Goal: Transaction & Acquisition: Purchase product/service

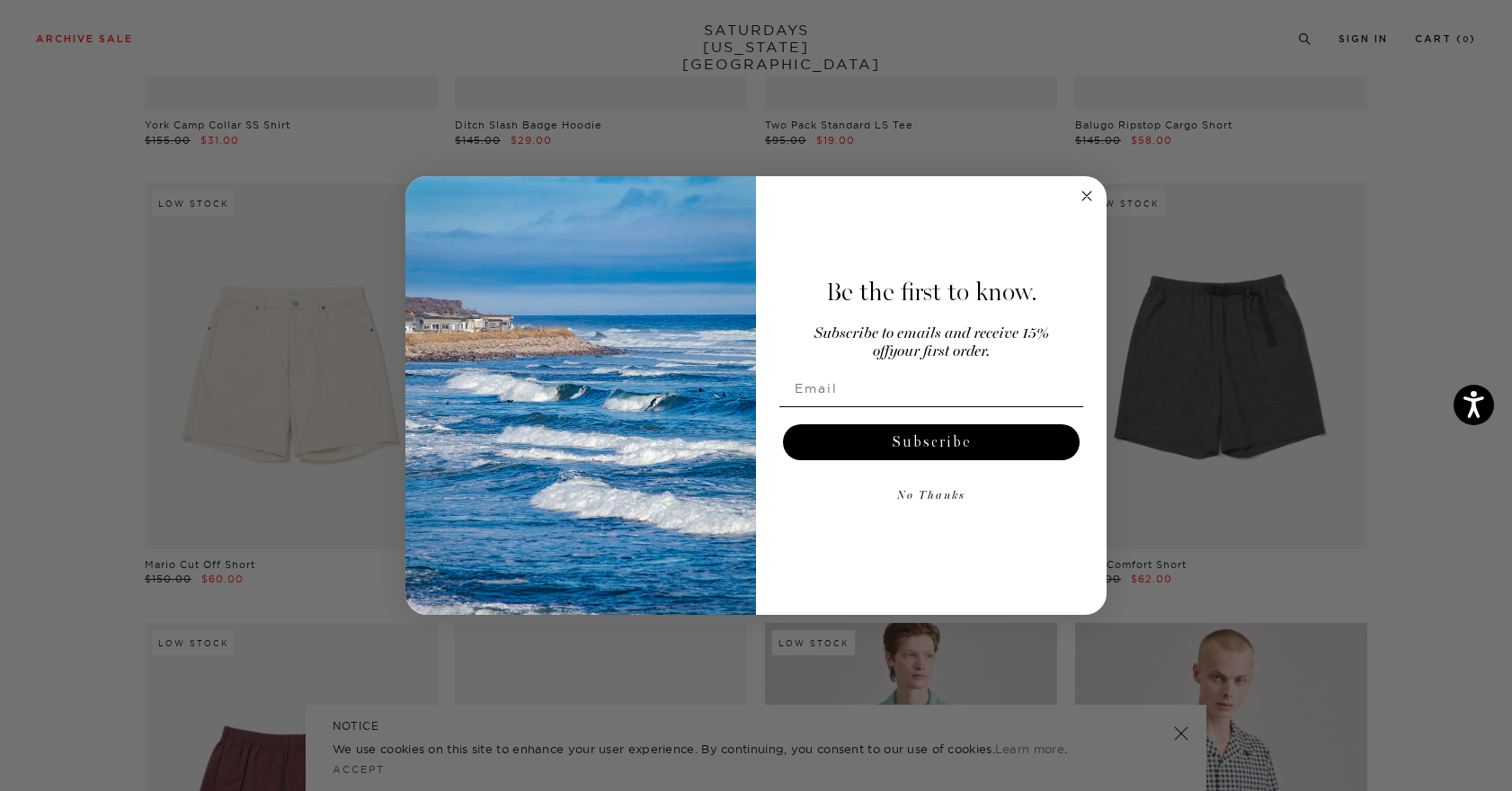
scroll to position [2197, 1]
click at [1090, 199] on circle "Close dialog" at bounding box center [1087, 196] width 21 height 21
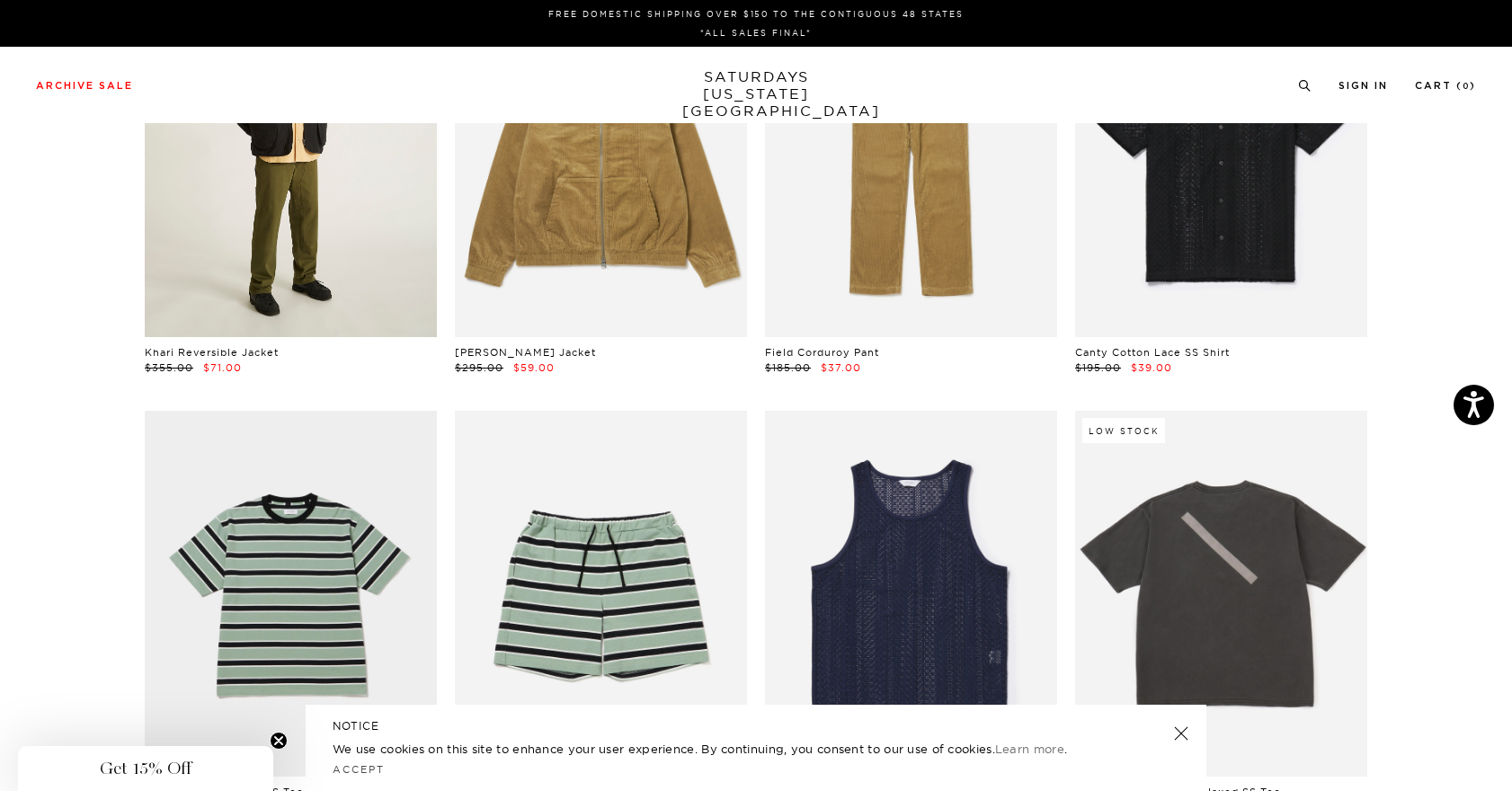
scroll to position [0, 5]
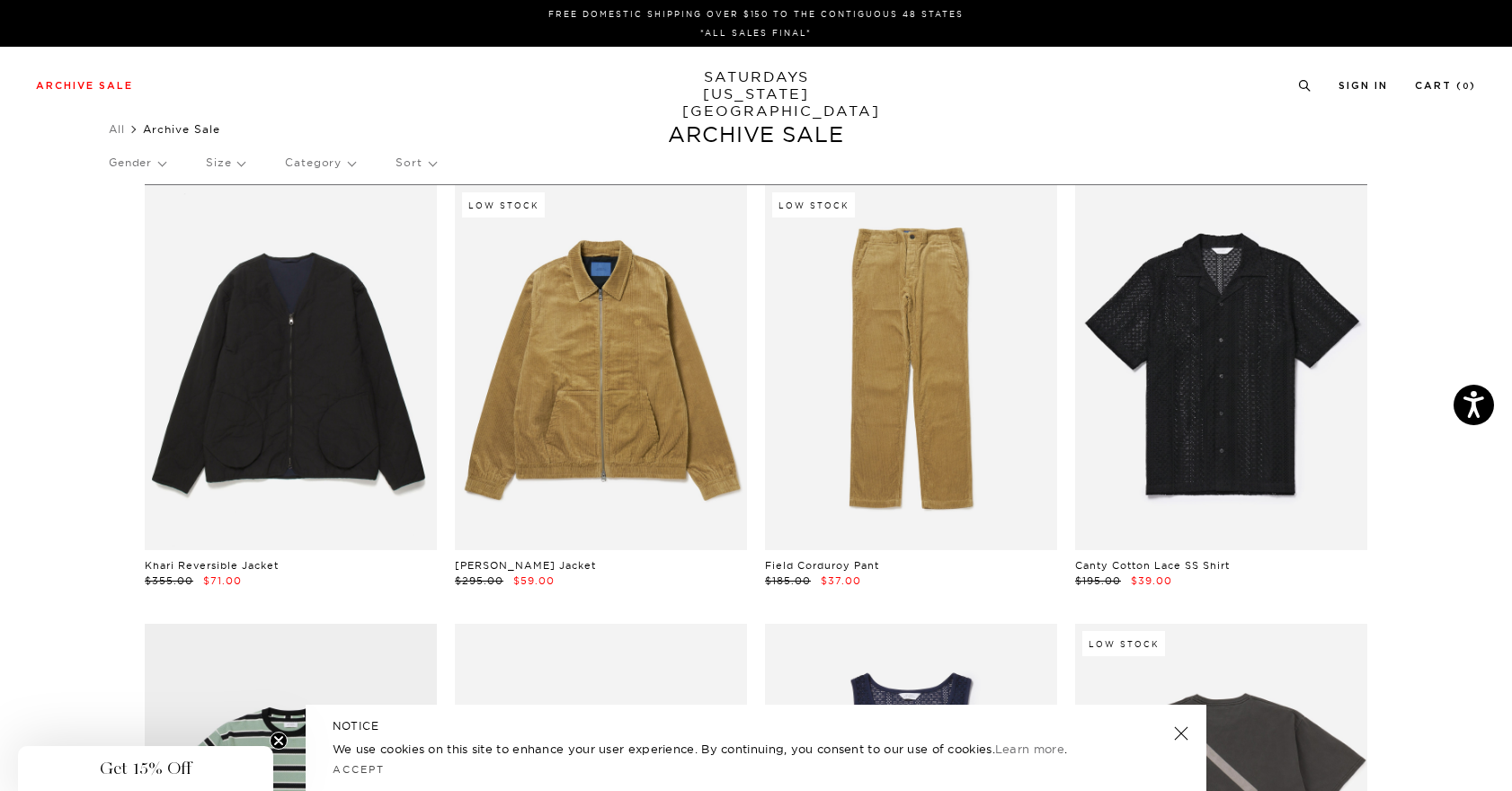
click at [758, 79] on link "SATURDAYS NEW YORK CITY" at bounding box center [756, 94] width 149 height 51
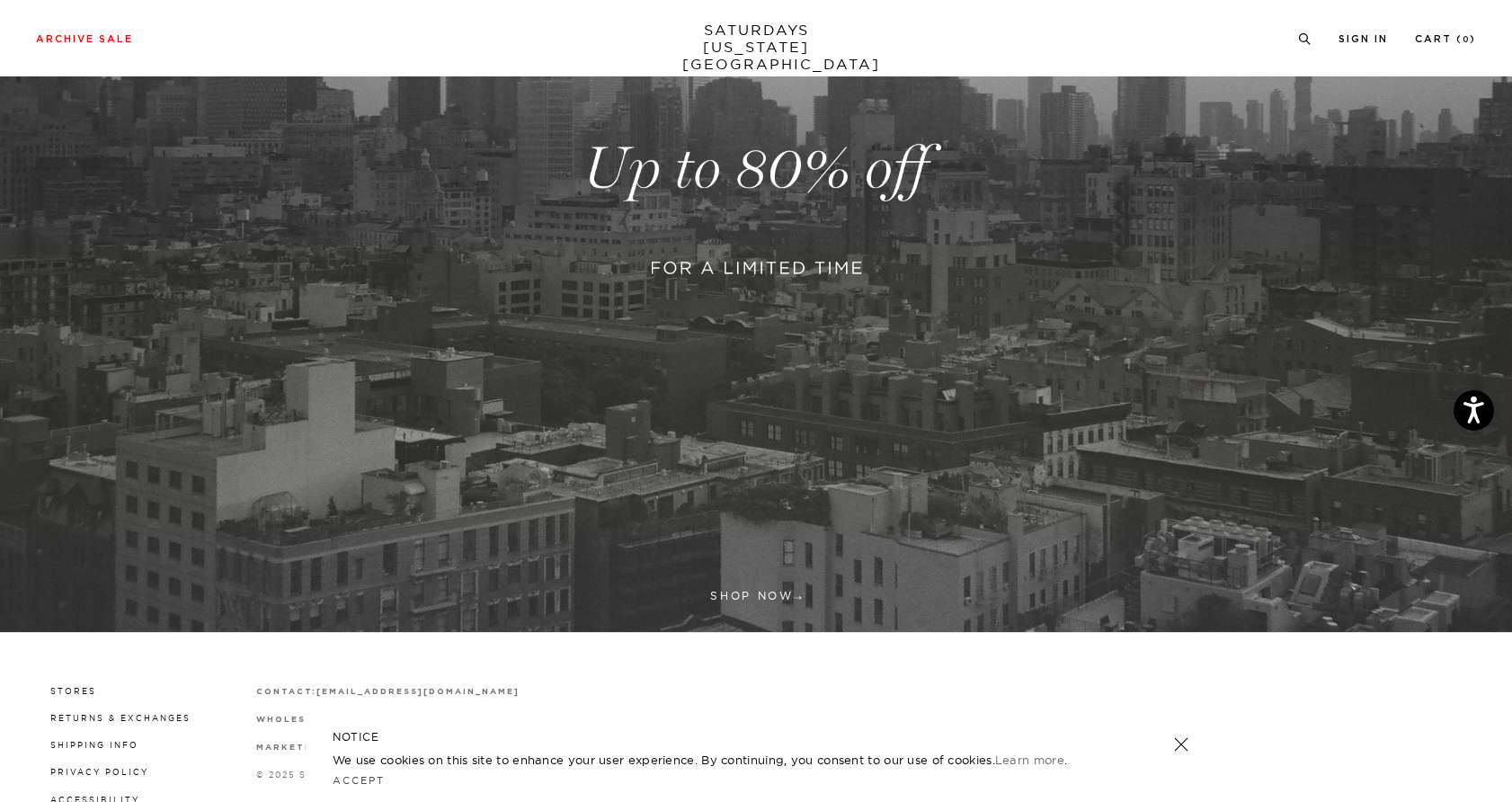
scroll to position [436, 0]
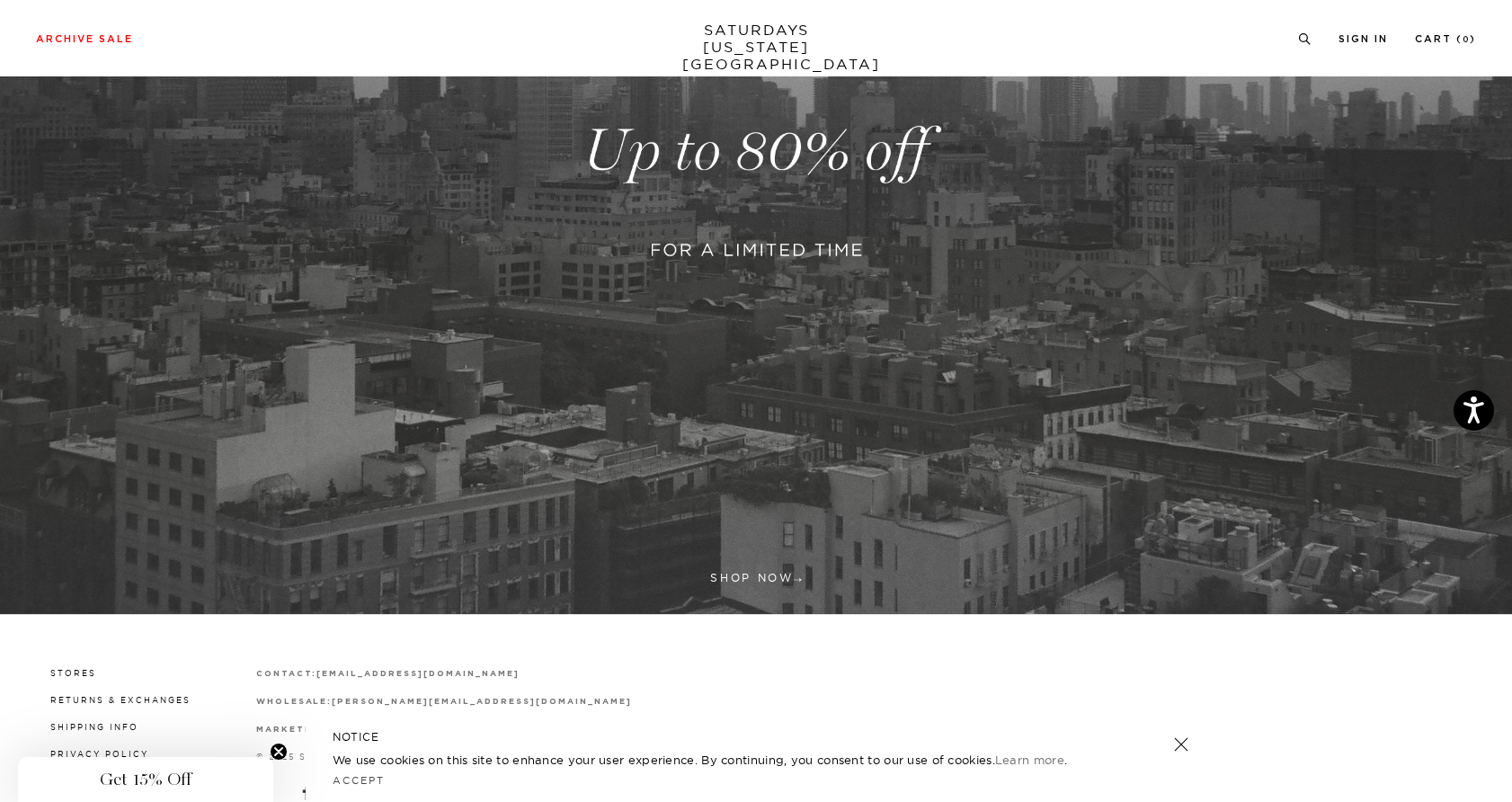
click at [758, 574] on link at bounding box center [756, 150] width 1512 height 926
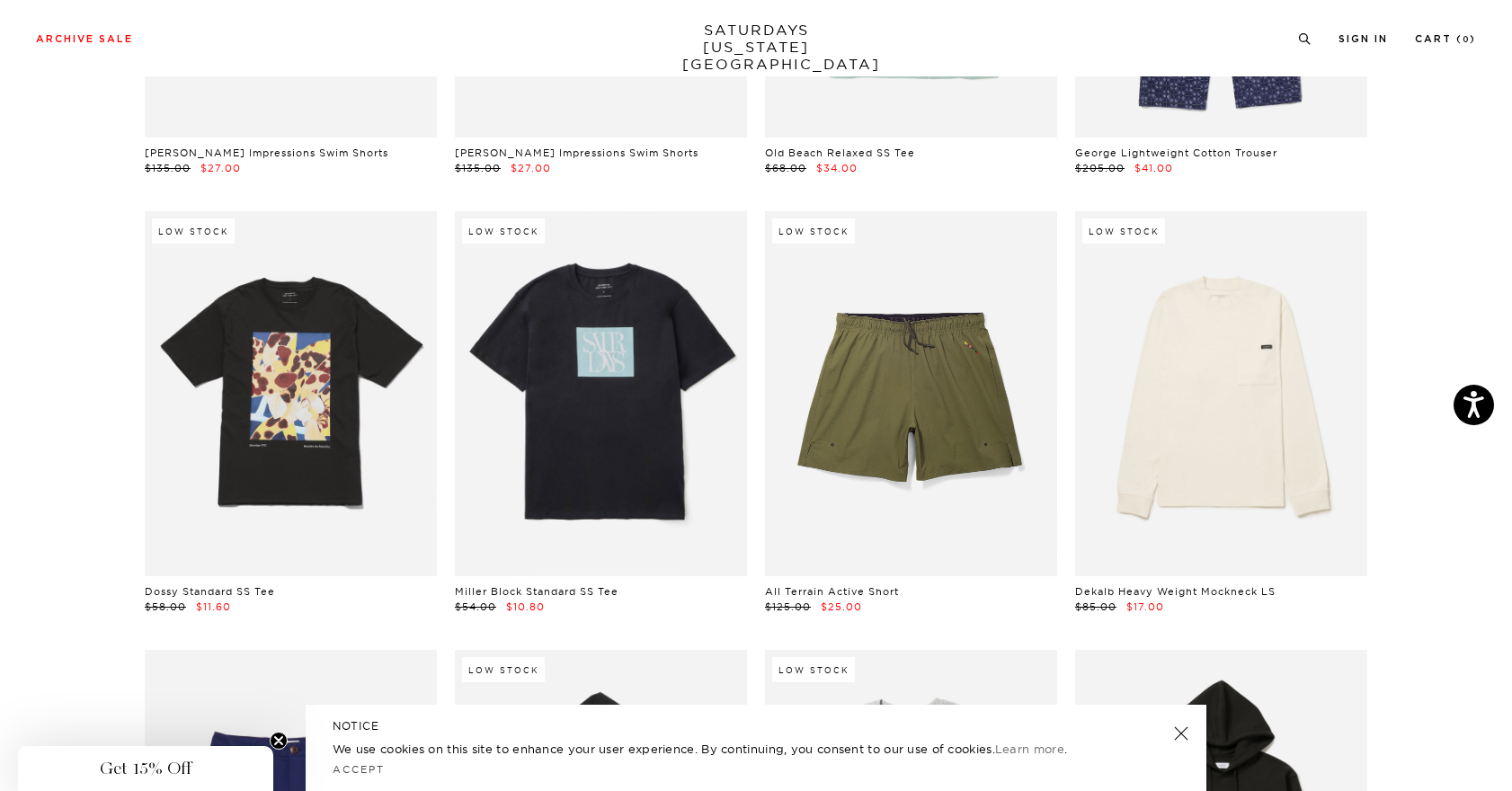
scroll to position [6997, 0]
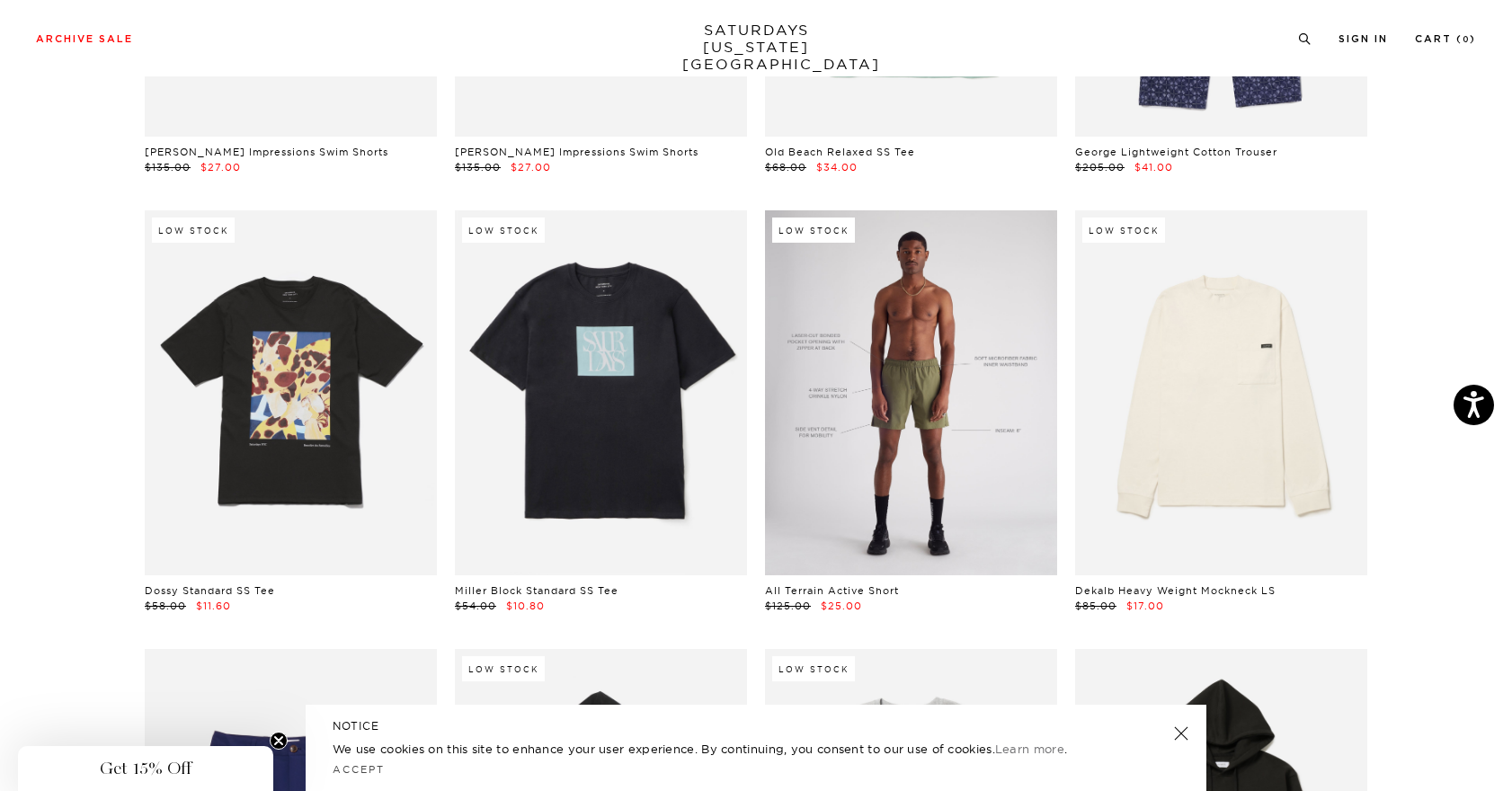
click at [936, 396] on link at bounding box center [911, 392] width 292 height 365
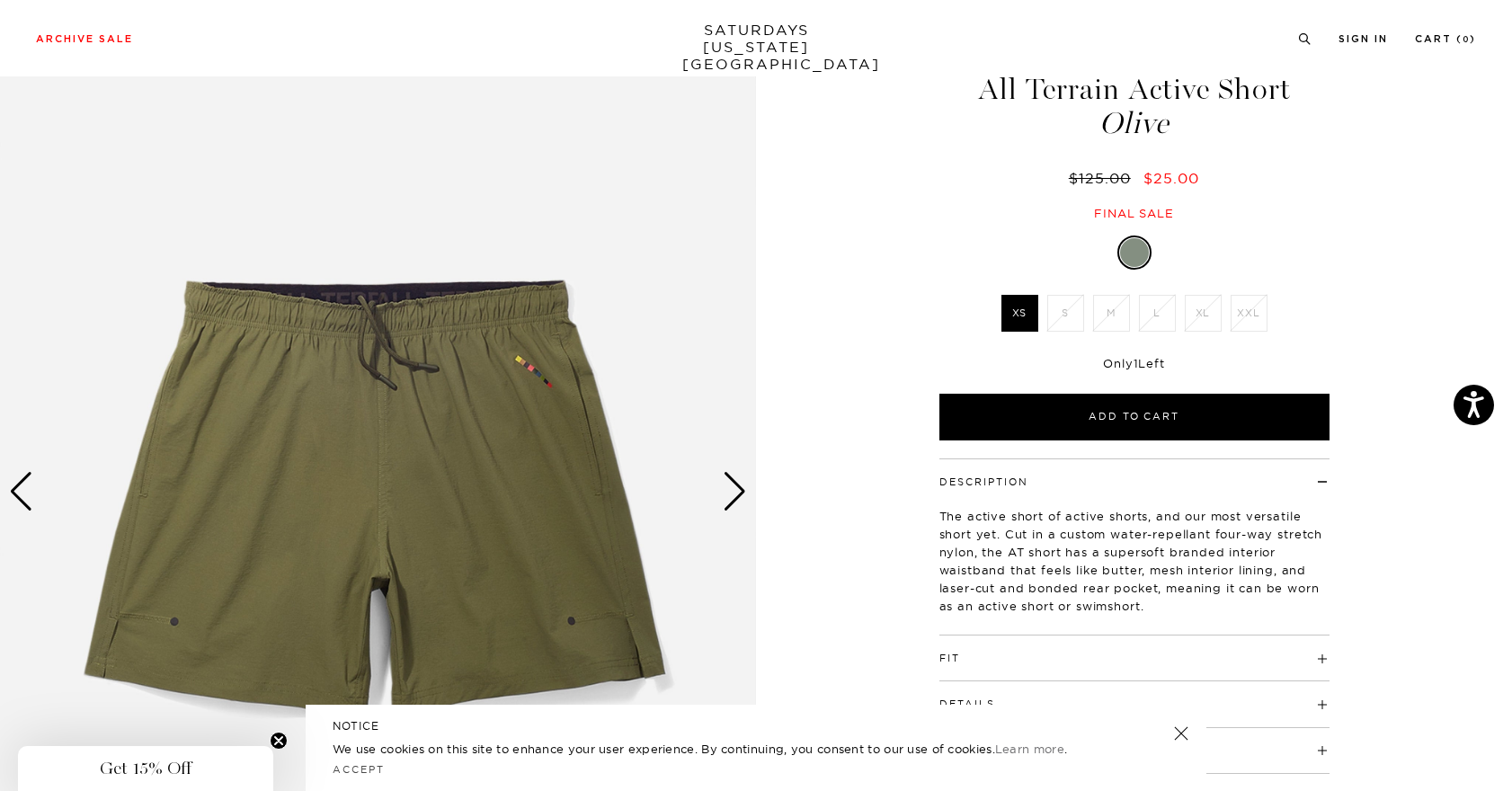
scroll to position [74, 0]
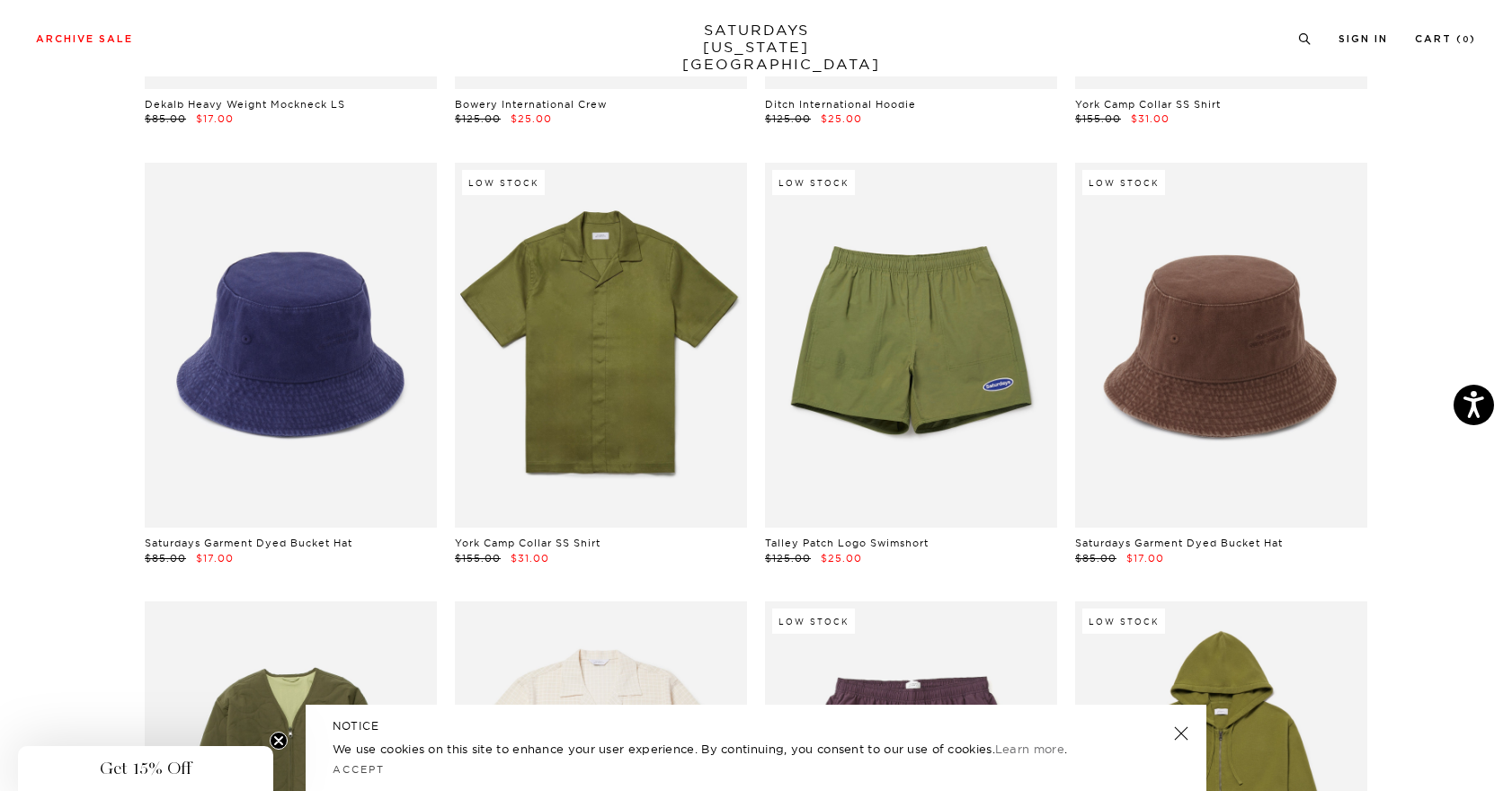
scroll to position [8365, 0]
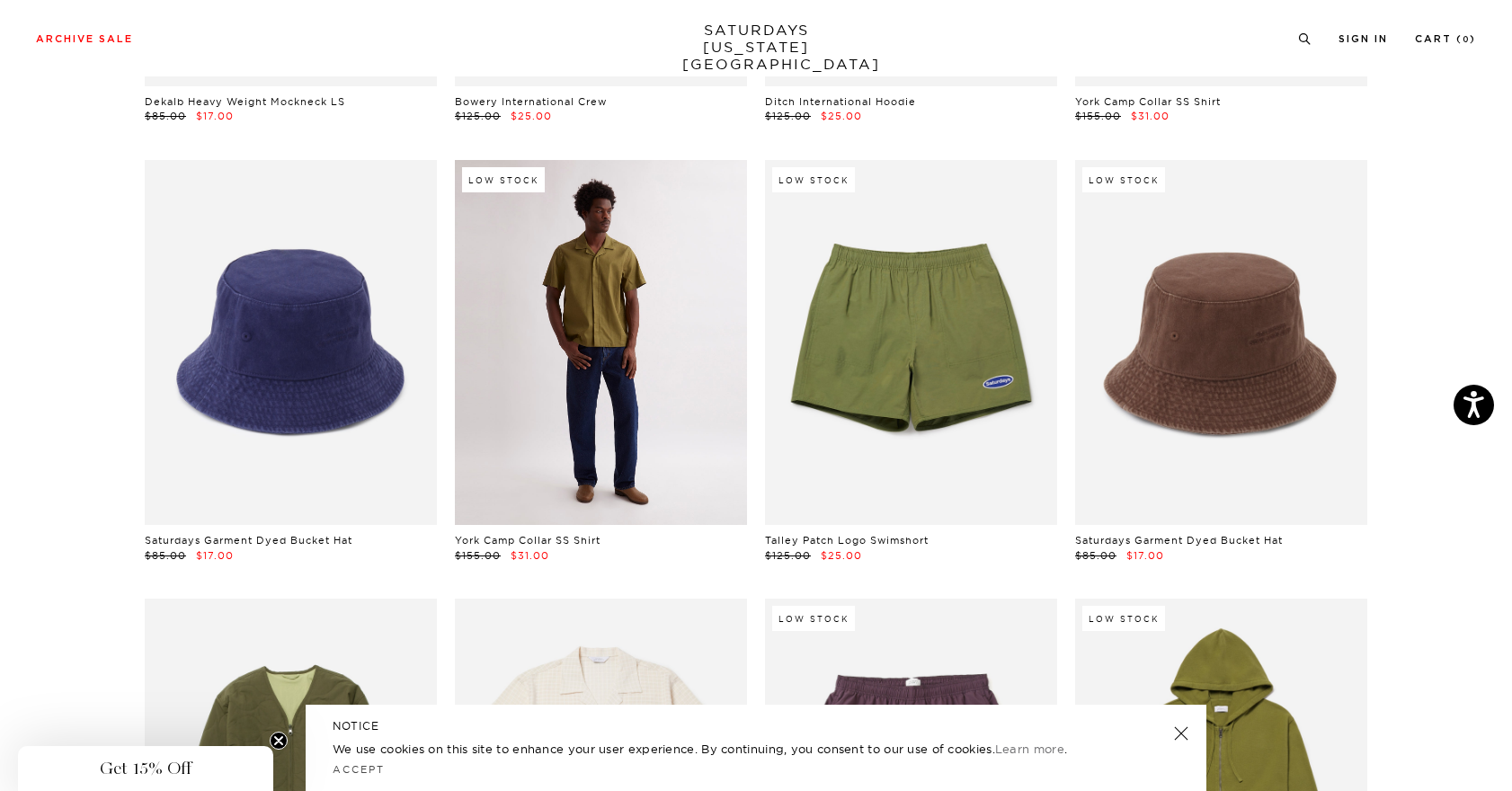
click at [603, 296] on link at bounding box center [600, 343] width 292 height 365
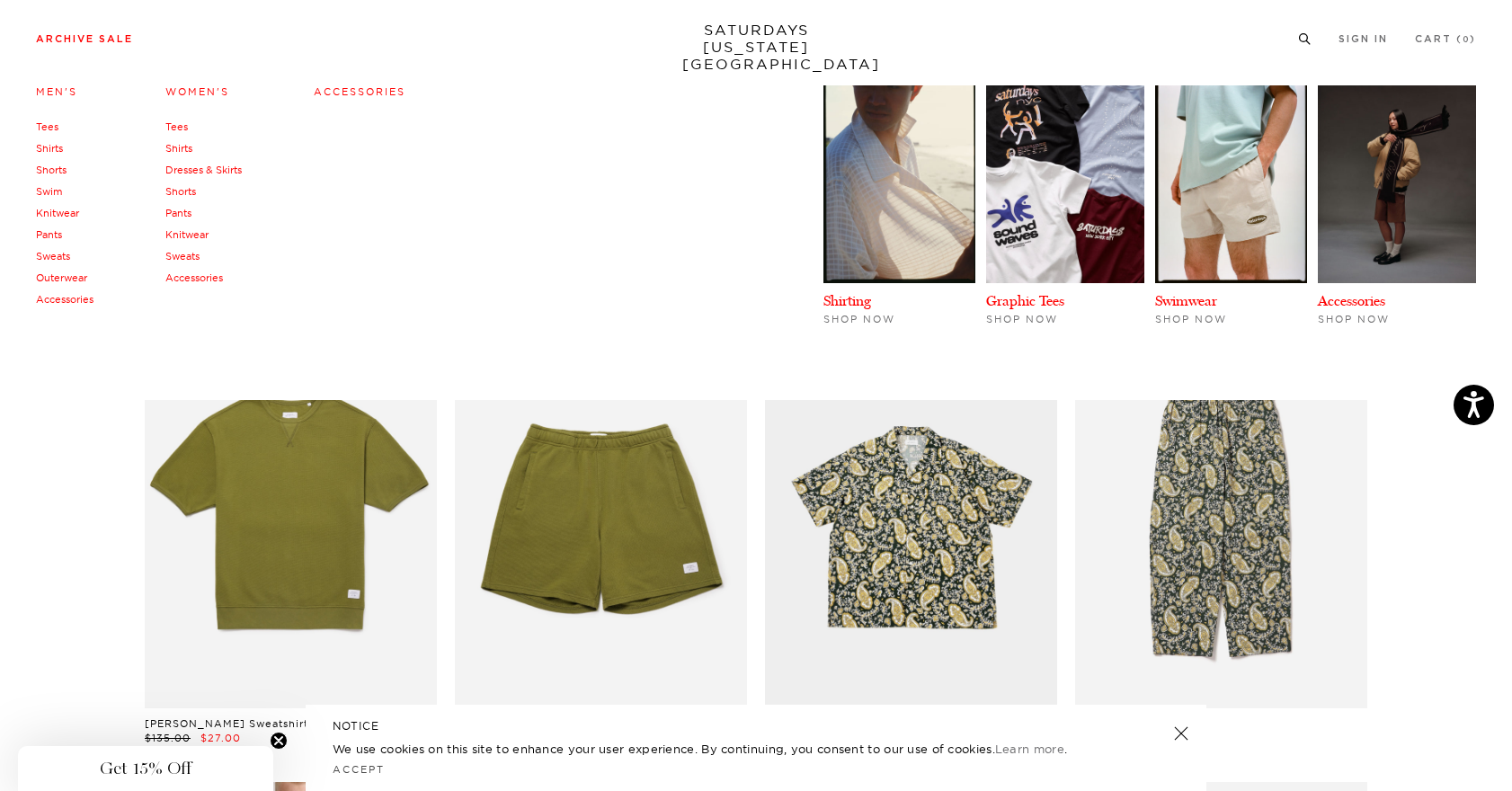
scroll to position [9061, 0]
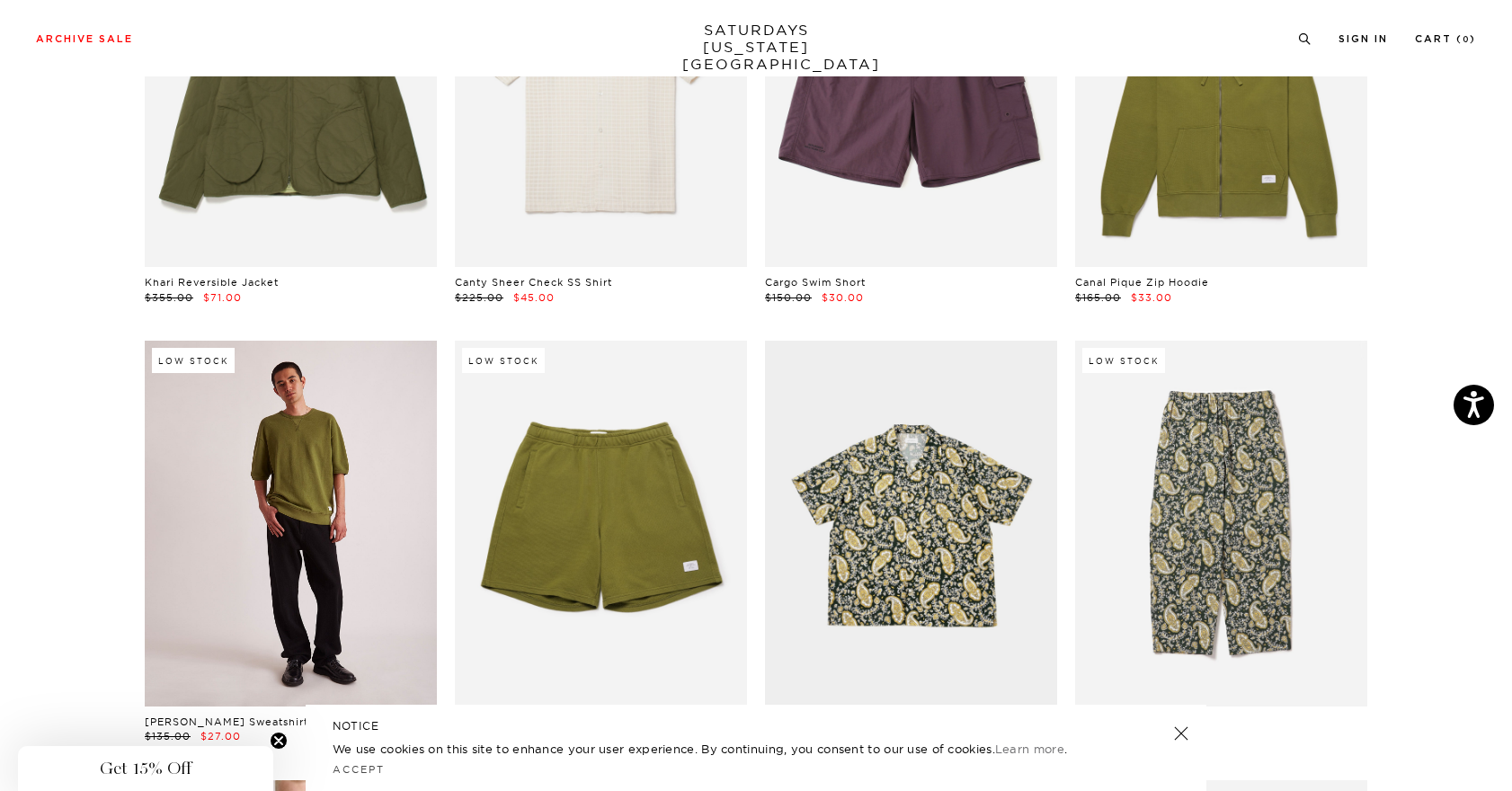
click at [293, 466] on link at bounding box center [290, 523] width 292 height 365
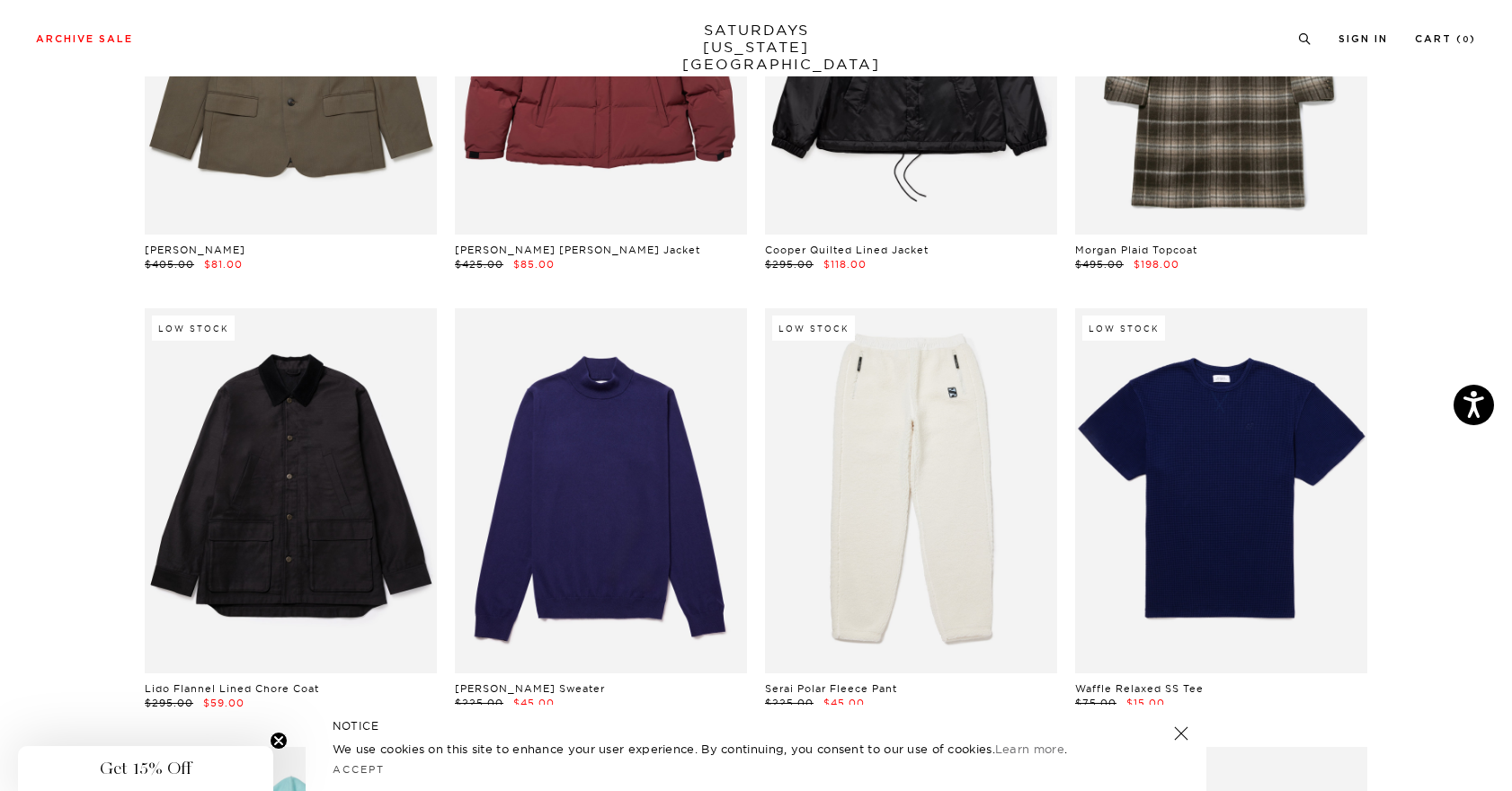
scroll to position [14508, 0]
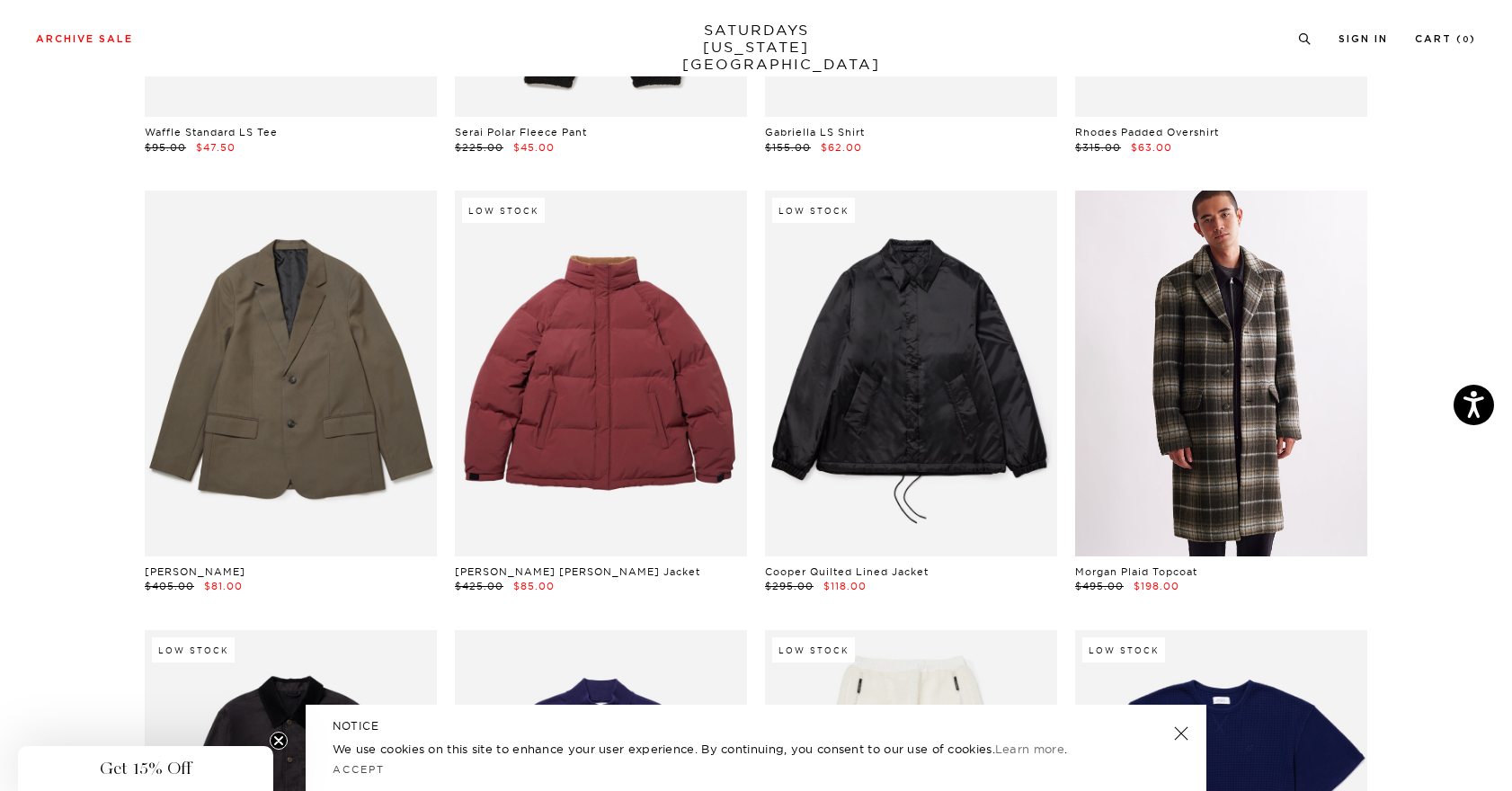
click at [1260, 382] on link at bounding box center [1221, 373] width 292 height 365
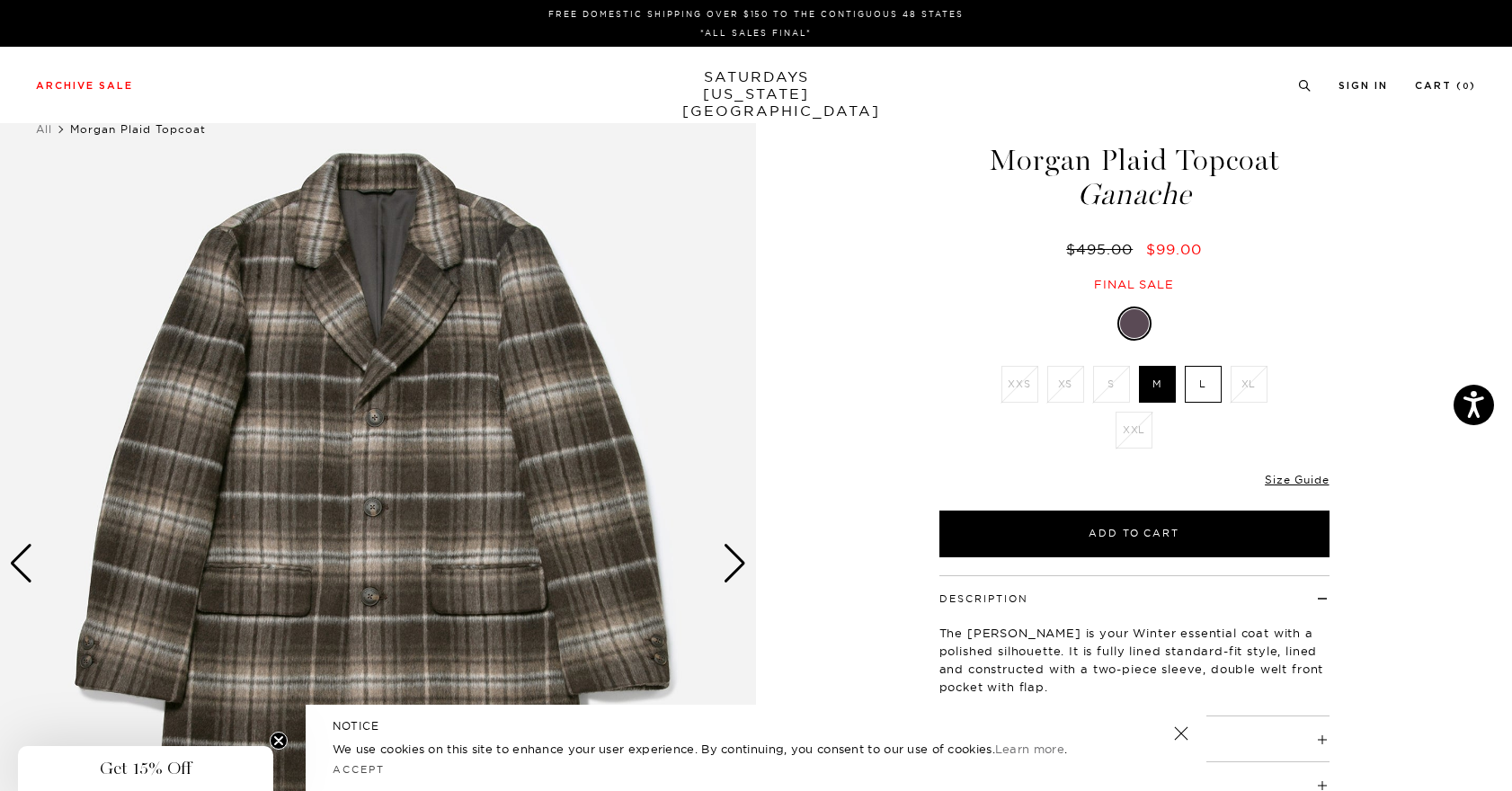
click at [453, 454] on img at bounding box center [378, 563] width 756 height 944
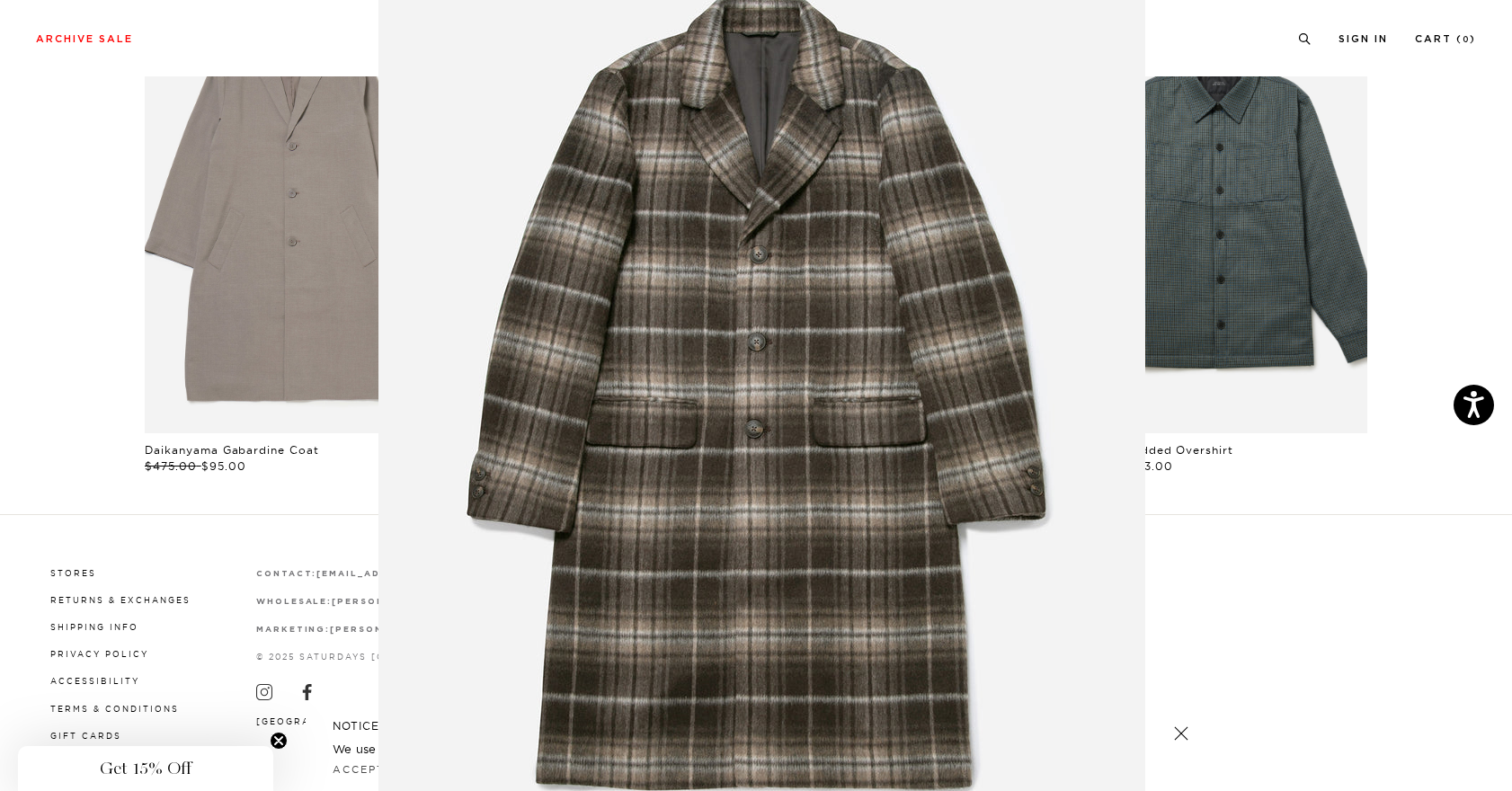
scroll to position [64, 0]
click at [844, 444] on img at bounding box center [761, 396] width 767 height 921
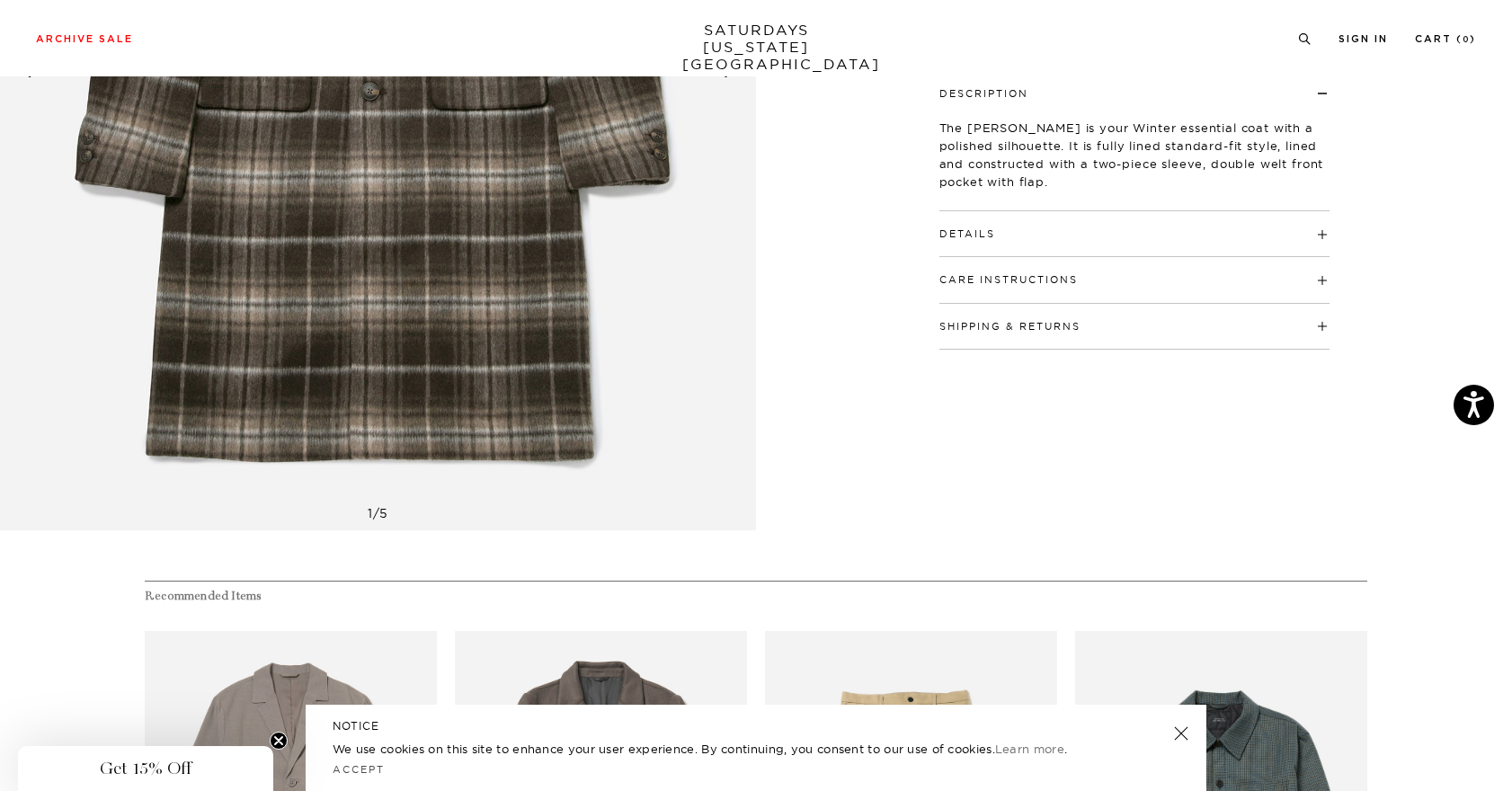
scroll to position [80, 0]
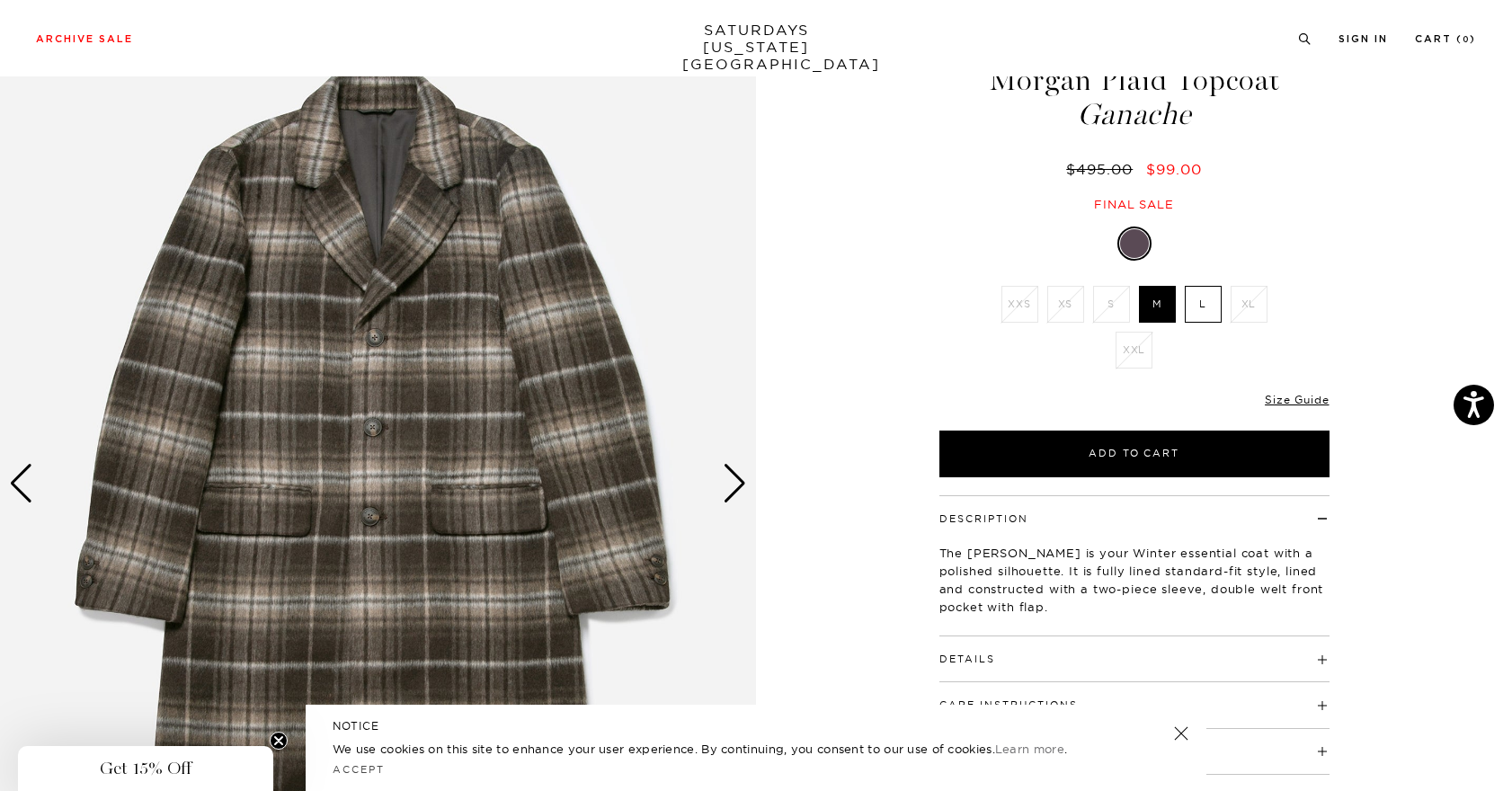
click at [743, 482] on div "Next slide" at bounding box center [735, 484] width 25 height 40
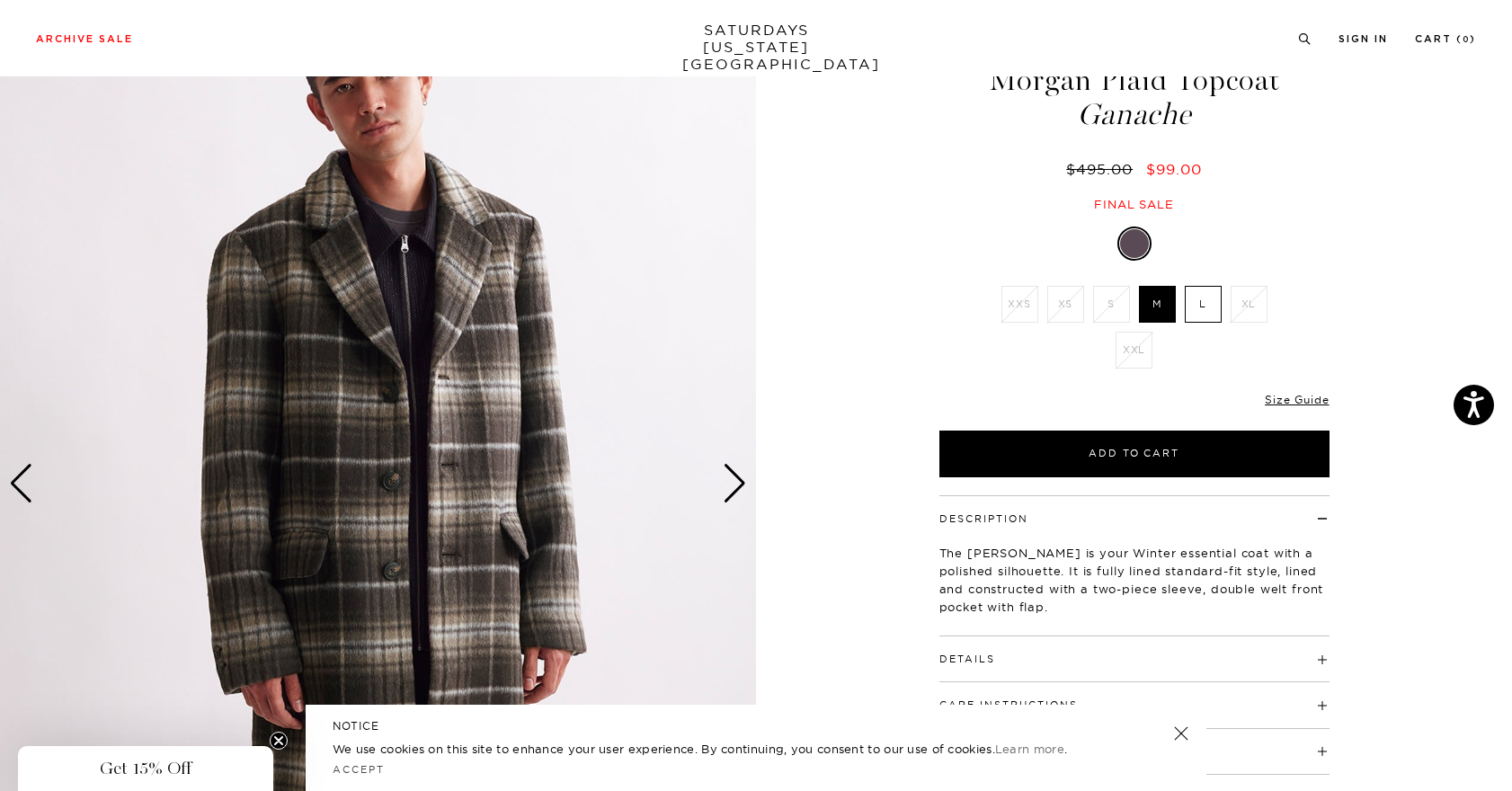
click at [743, 482] on div "Next slide" at bounding box center [735, 484] width 25 height 40
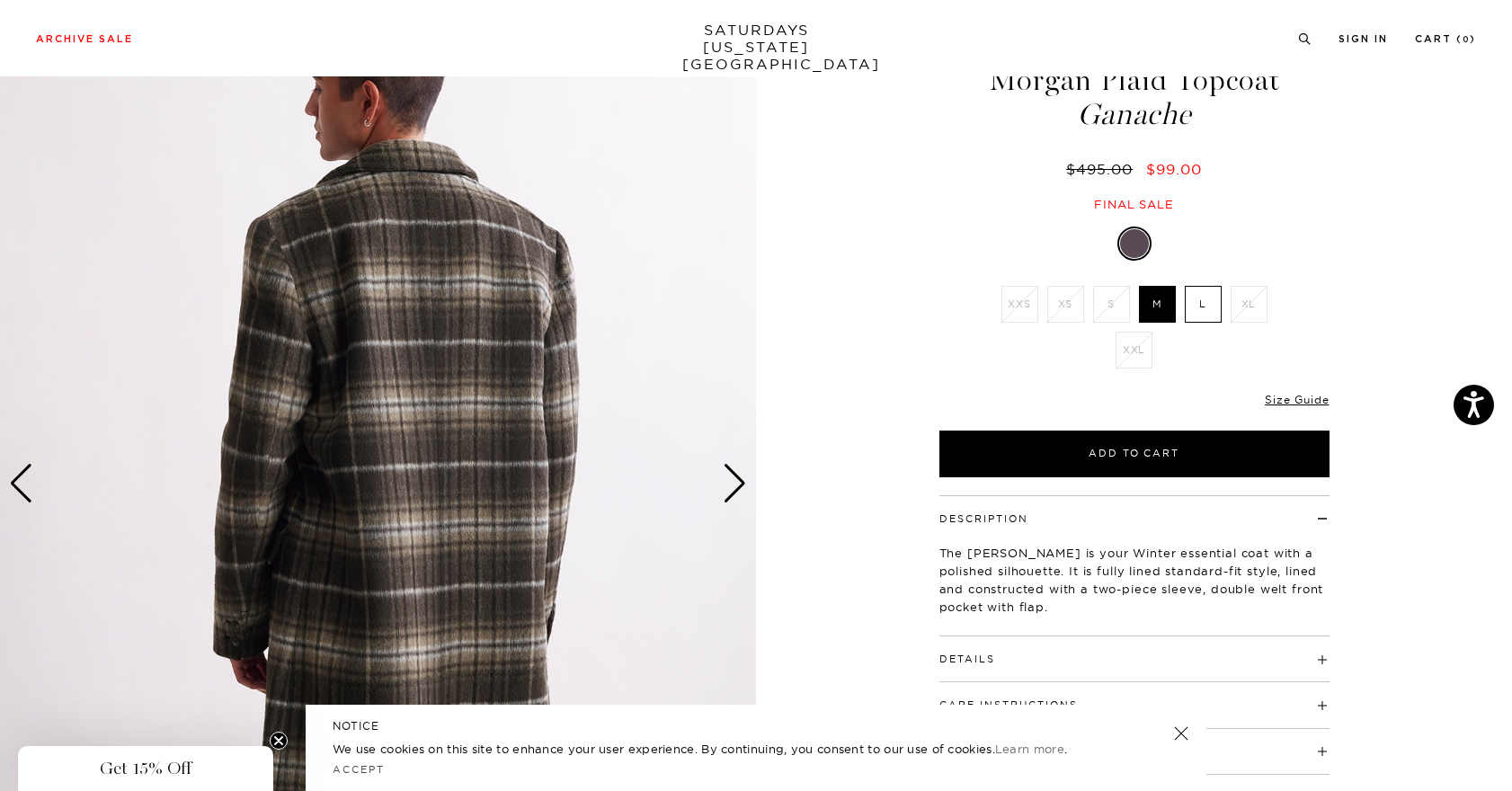
click at [743, 482] on div "Next slide" at bounding box center [735, 484] width 25 height 40
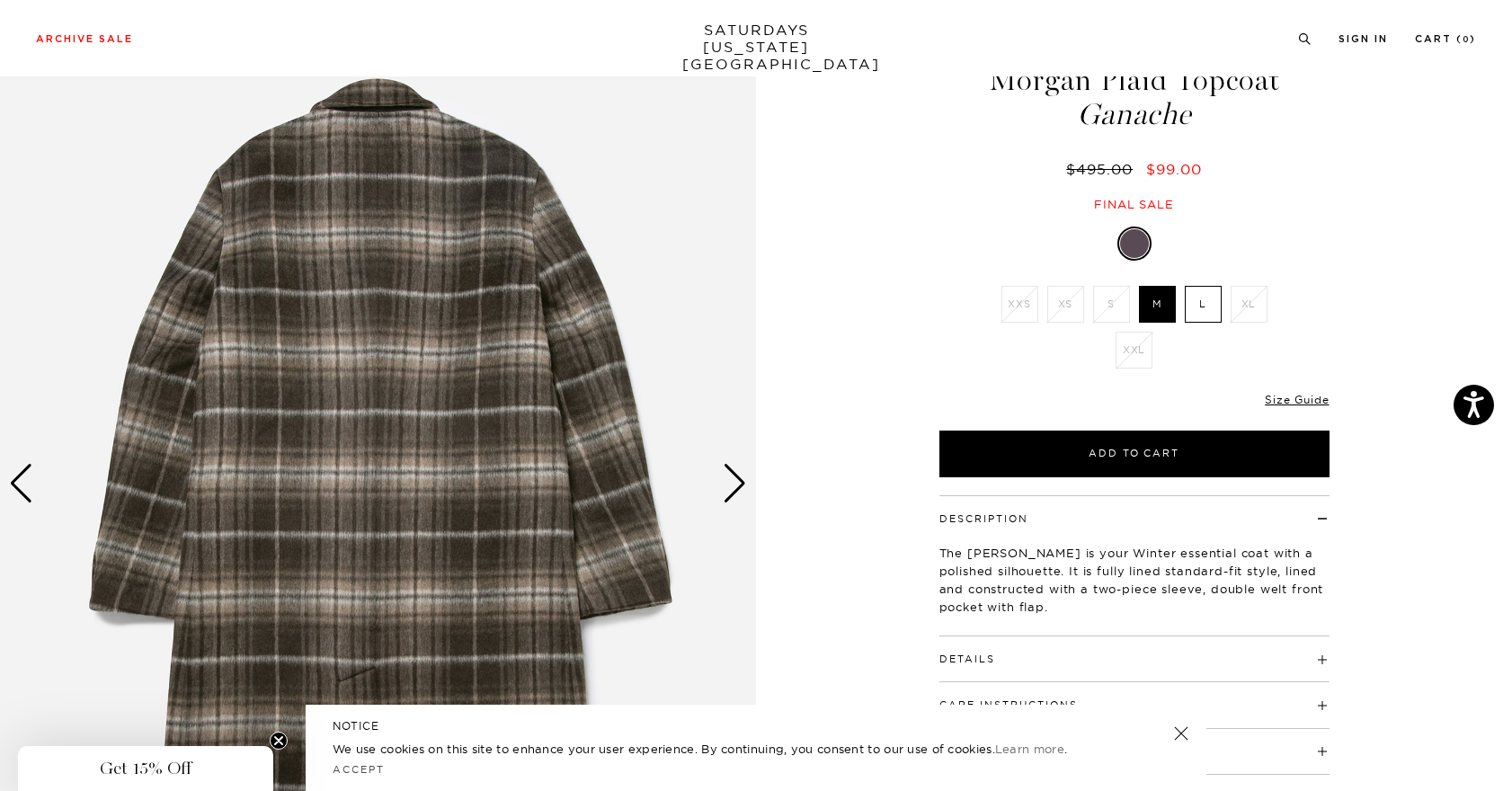
click at [743, 482] on div "Next slide" at bounding box center [735, 484] width 25 height 40
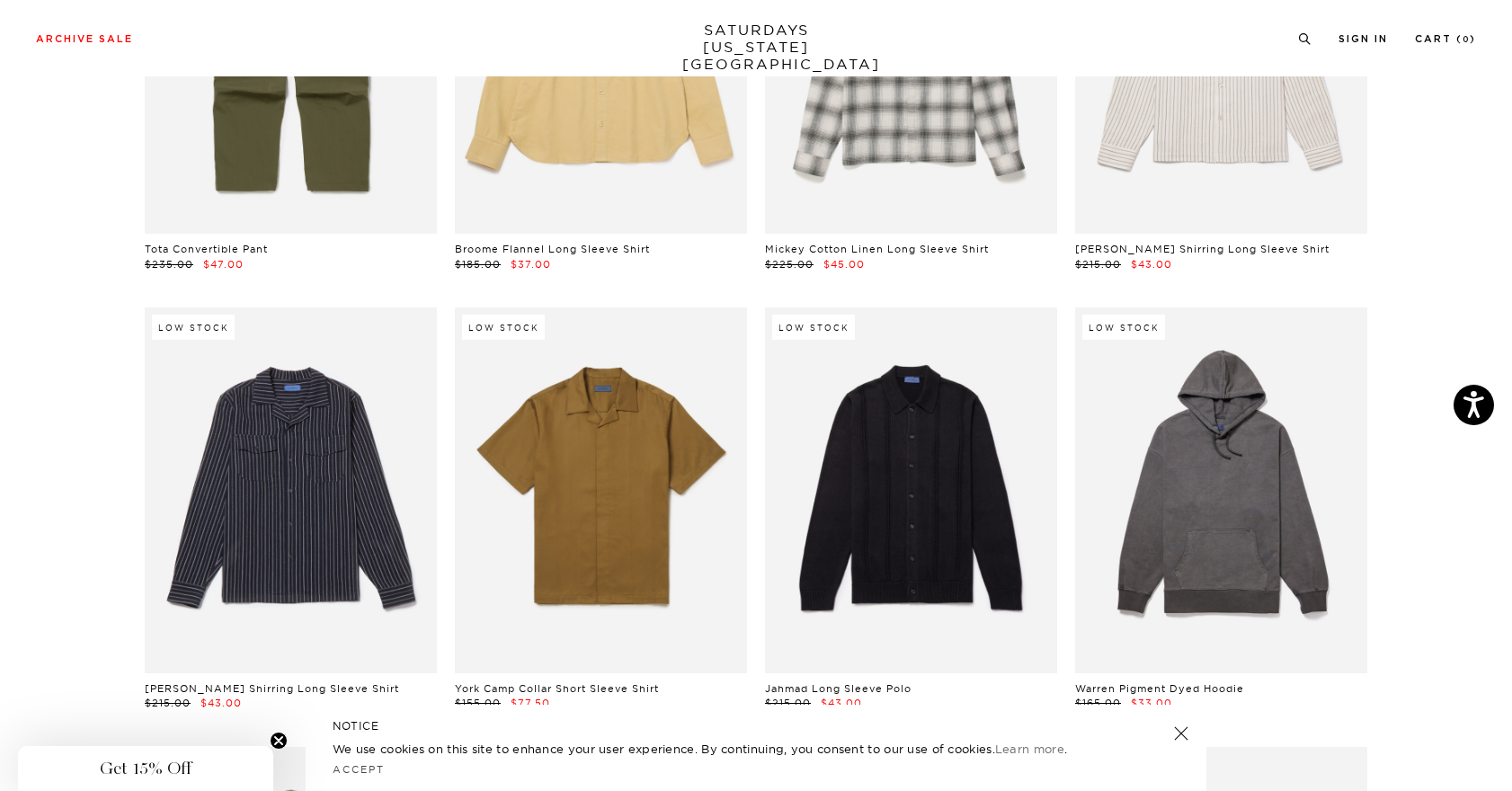
scroll to position [22309, 0]
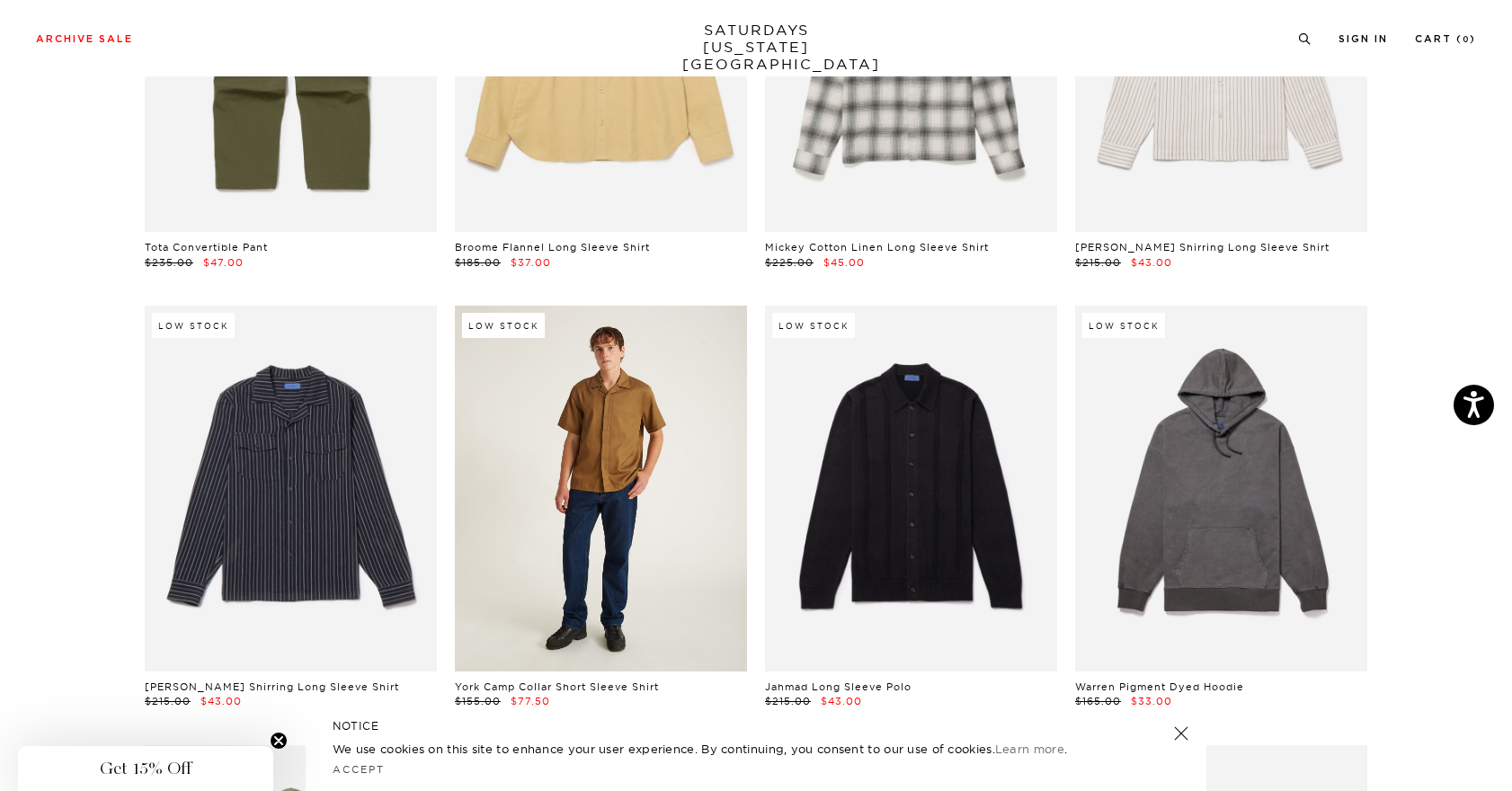
click at [603, 406] on link at bounding box center [600, 488] width 292 height 365
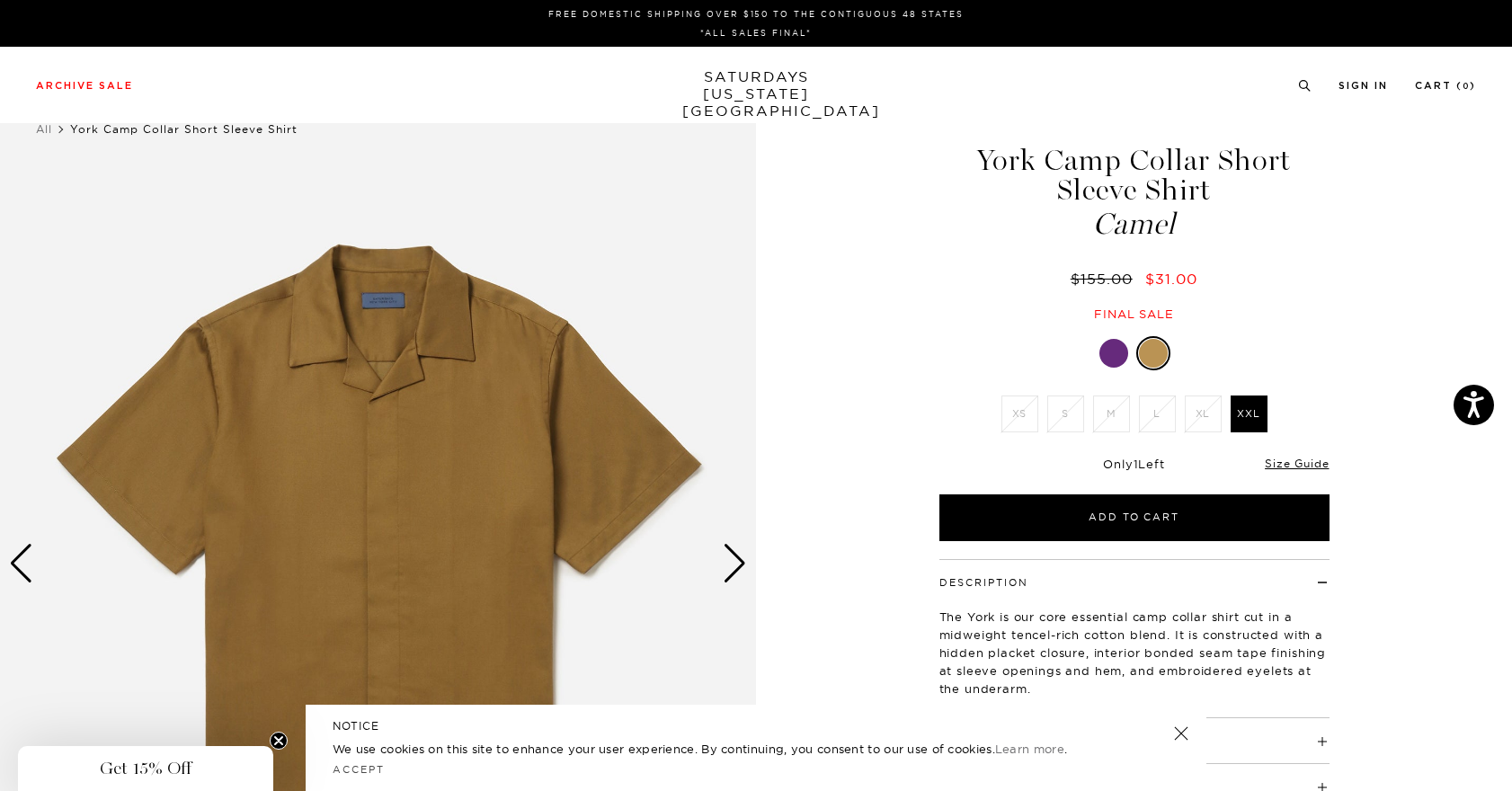
click at [1115, 345] on div at bounding box center [1114, 352] width 29 height 29
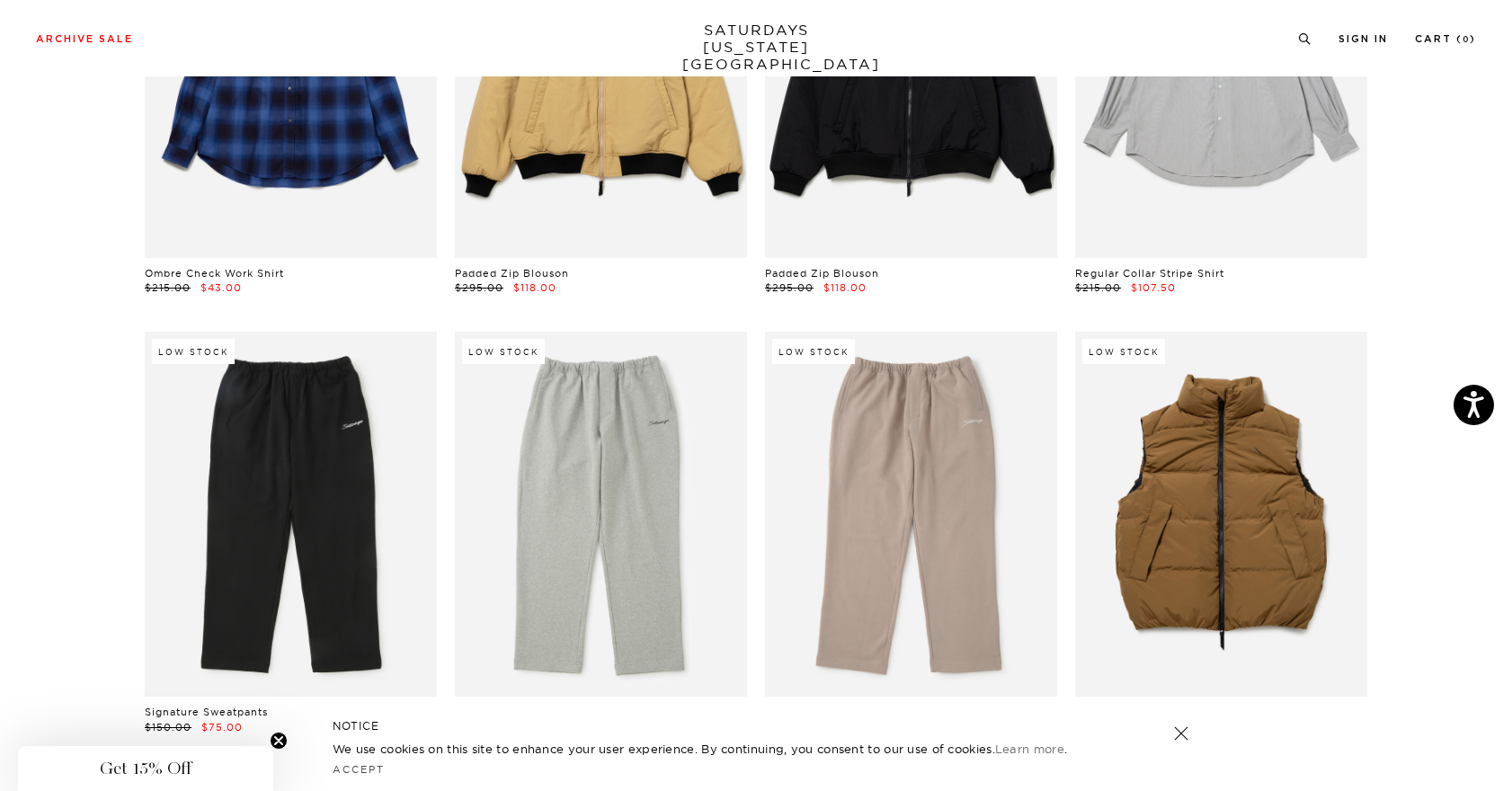
scroll to position [26769, 0]
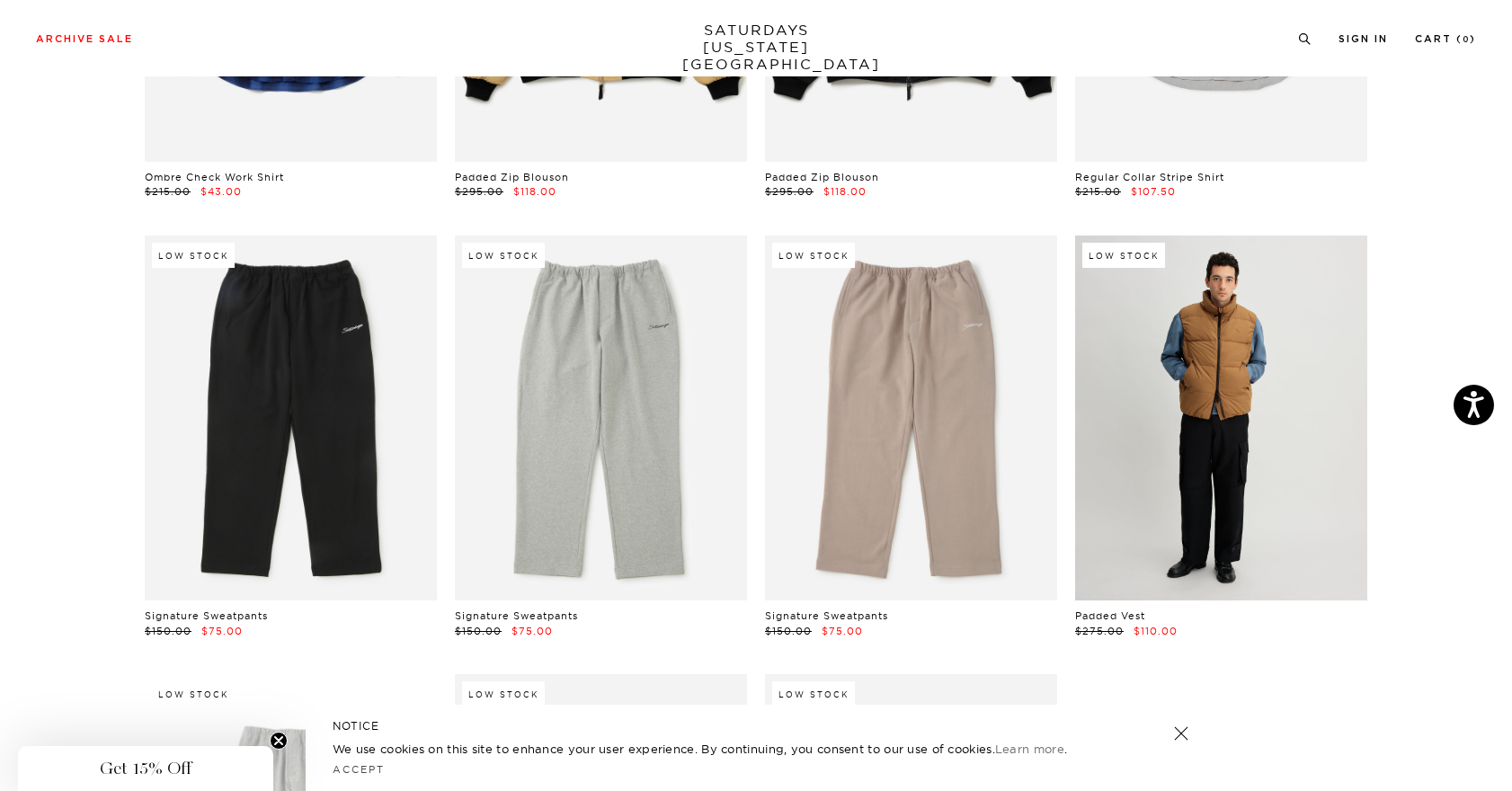
click at [1232, 401] on link at bounding box center [1221, 418] width 292 height 365
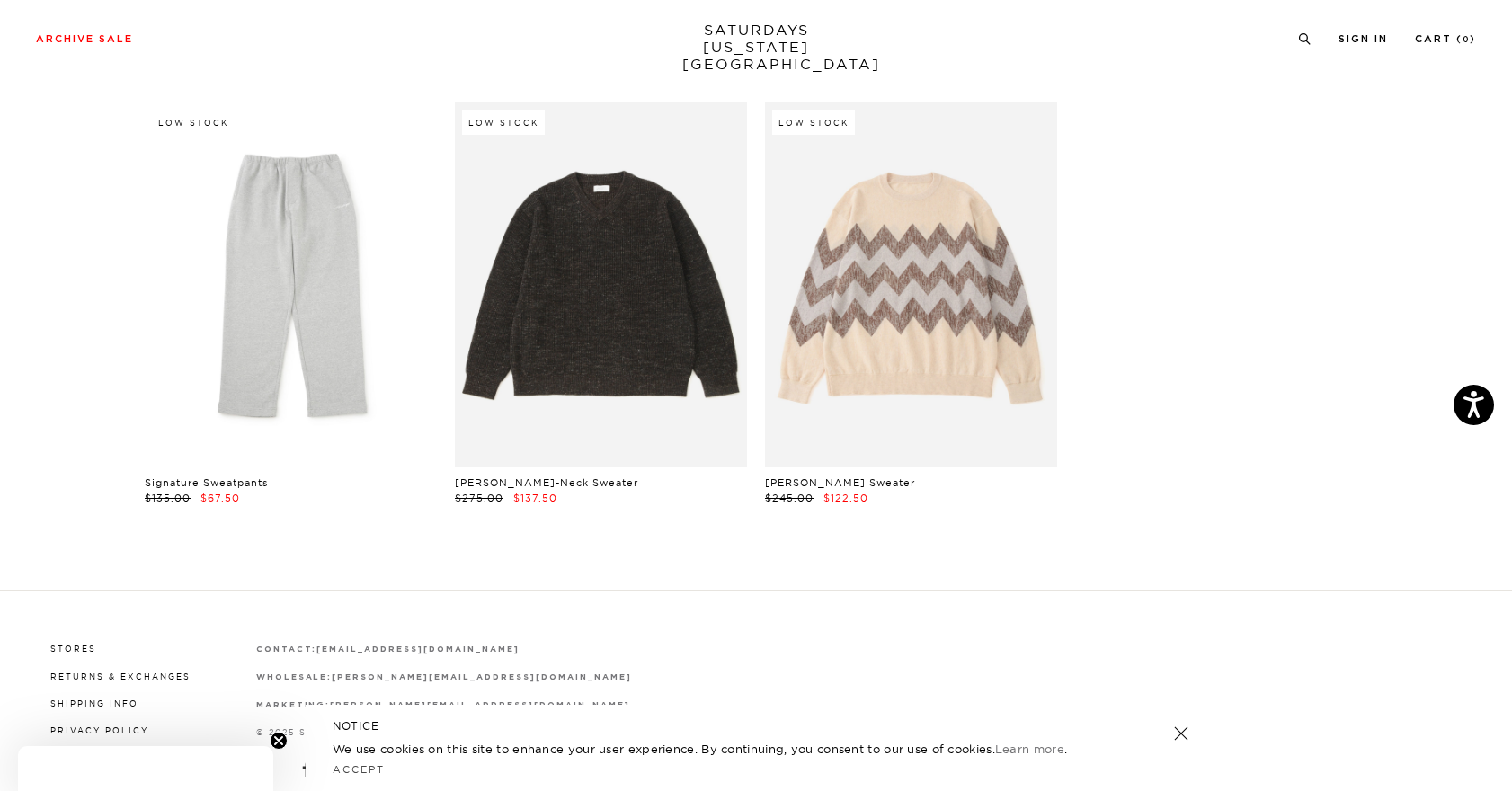
scroll to position [27344, 0]
